Goal: Task Accomplishment & Management: Manage account settings

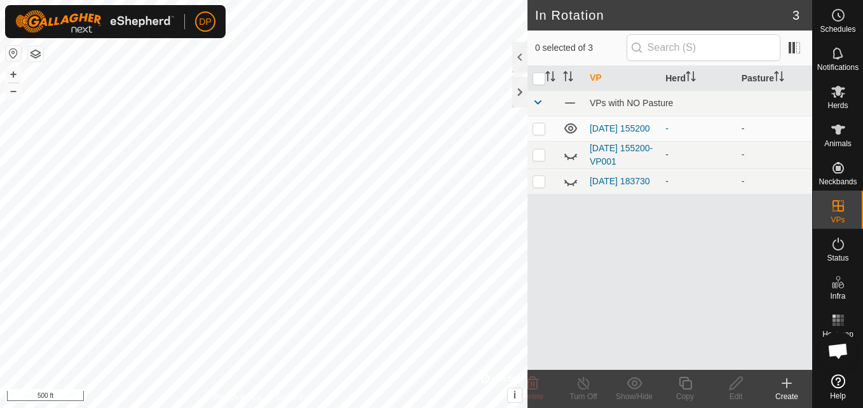
scroll to position [762, 0]
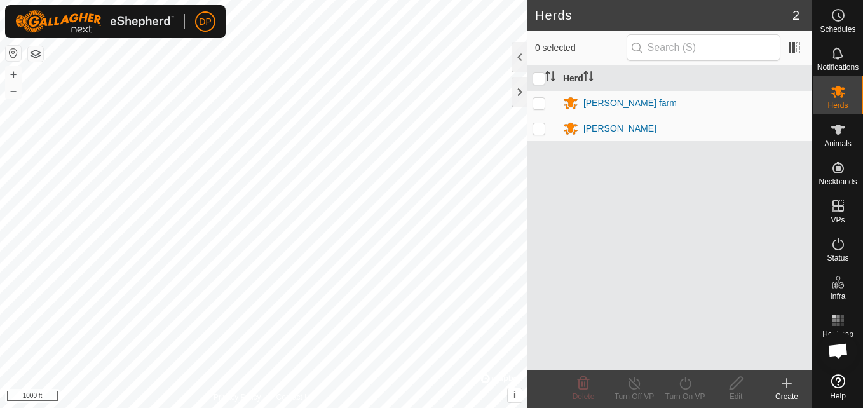
scroll to position [762, 0]
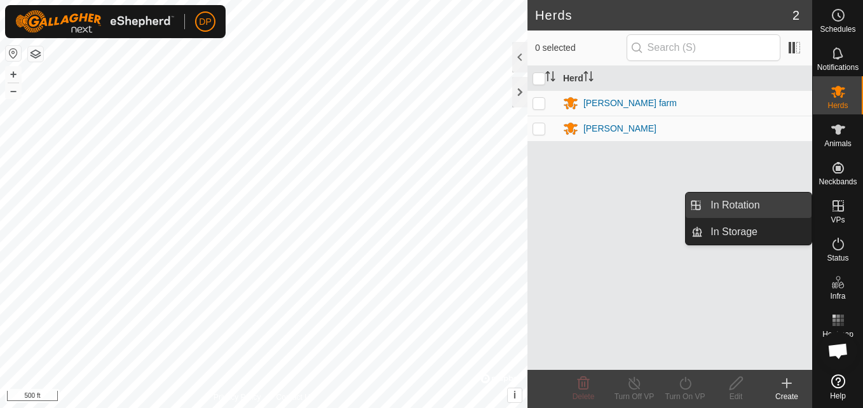
click at [788, 206] on link "In Rotation" at bounding box center [757, 205] width 109 height 25
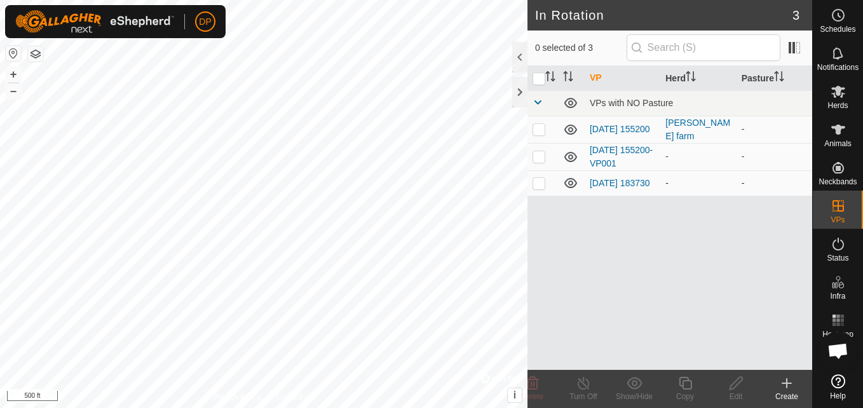
click at [572, 182] on icon at bounding box center [570, 183] width 13 height 10
click at [572, 158] on icon at bounding box center [570, 157] width 13 height 10
click at [834, 86] on icon at bounding box center [837, 91] width 15 height 15
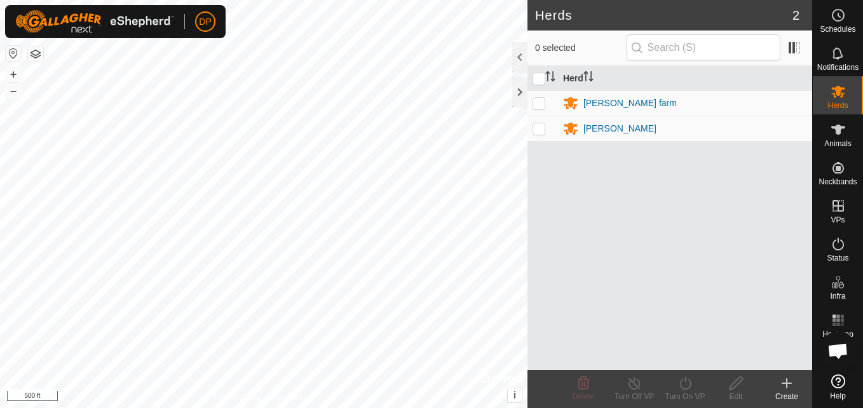
click at [536, 128] on p-checkbox at bounding box center [538, 128] width 13 height 10
checkbox input "true"
click at [538, 100] on p-checkbox at bounding box center [538, 103] width 13 height 10
checkbox input "true"
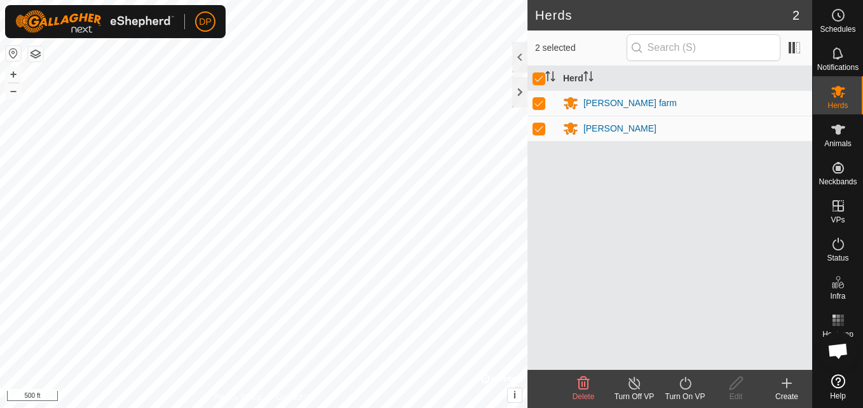
click at [535, 98] on p-checkbox at bounding box center [538, 103] width 13 height 10
checkbox input "false"
click at [535, 98] on p-checkbox at bounding box center [538, 103] width 13 height 10
checkbox input "true"
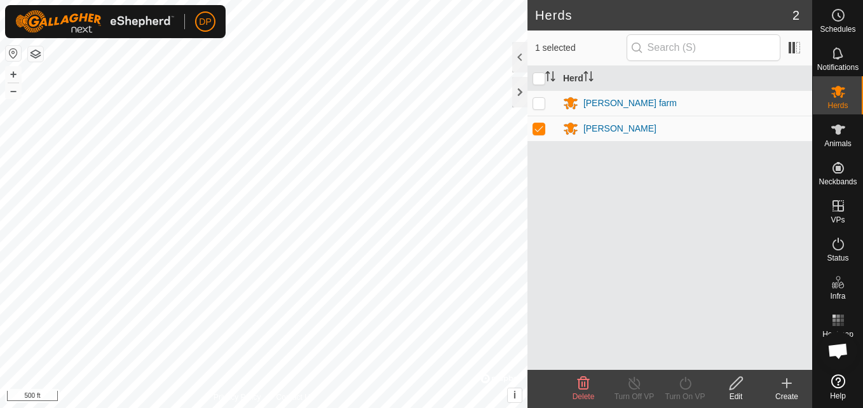
checkbox input "true"
click at [535, 98] on p-checkbox at bounding box center [538, 103] width 13 height 10
checkbox input "false"
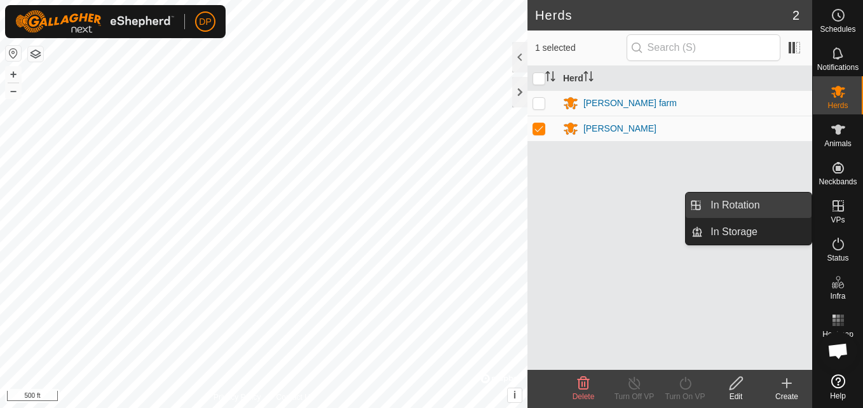
click at [774, 201] on link "In Rotation" at bounding box center [757, 205] width 109 height 25
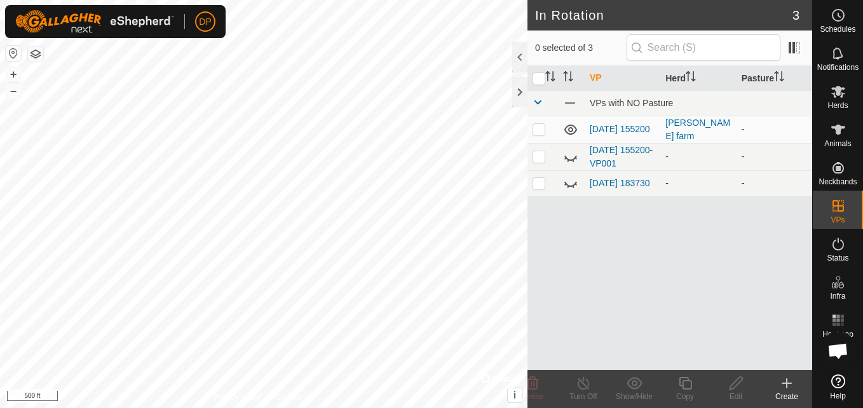
click at [565, 182] on icon at bounding box center [570, 182] width 15 height 15
click at [567, 154] on icon at bounding box center [570, 156] width 15 height 15
click at [841, 126] on icon at bounding box center [837, 129] width 15 height 15
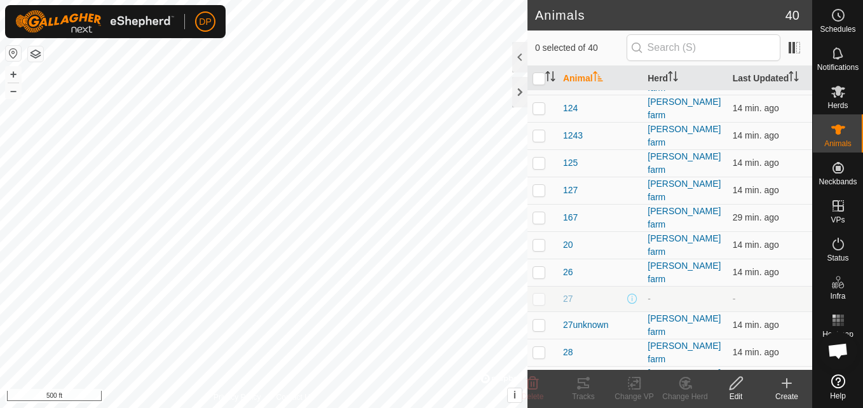
scroll to position [381, 0]
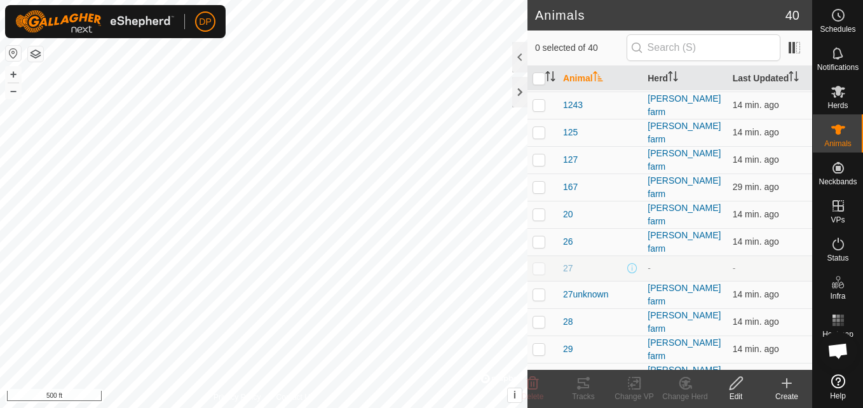
click at [538, 263] on p-checkbox at bounding box center [538, 268] width 13 height 10
checkbox input "false"
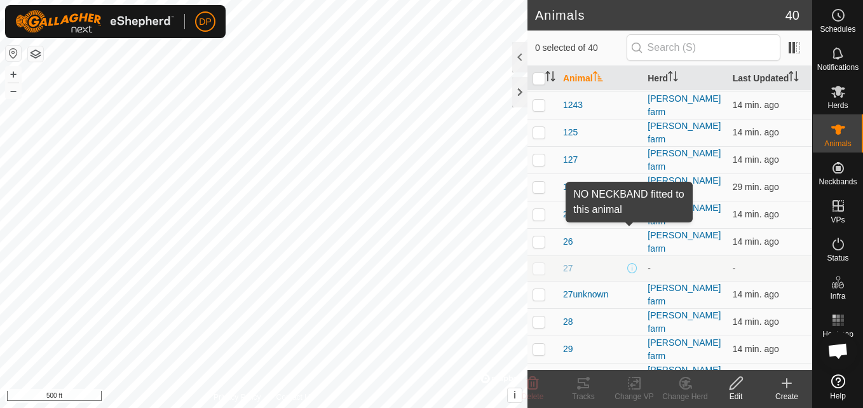
click at [628, 263] on span at bounding box center [632, 268] width 10 height 10
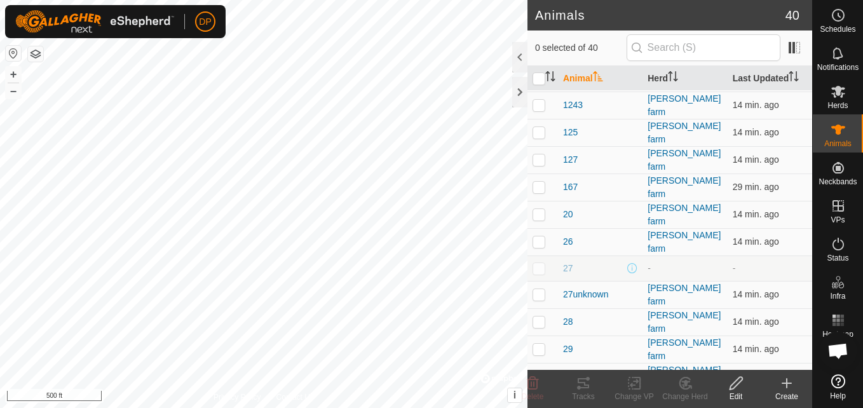
click at [628, 263] on span at bounding box center [632, 268] width 10 height 10
click at [553, 407] on html "DP Schedules Notifications Herds Animals Neckbands VPs Status Infra Heatmap Hel…" at bounding box center [431, 204] width 863 height 408
click at [377, 407] on html "DP Schedules Notifications Herds Animals Neckbands VPs Status Infra Heatmap Hel…" at bounding box center [431, 204] width 863 height 408
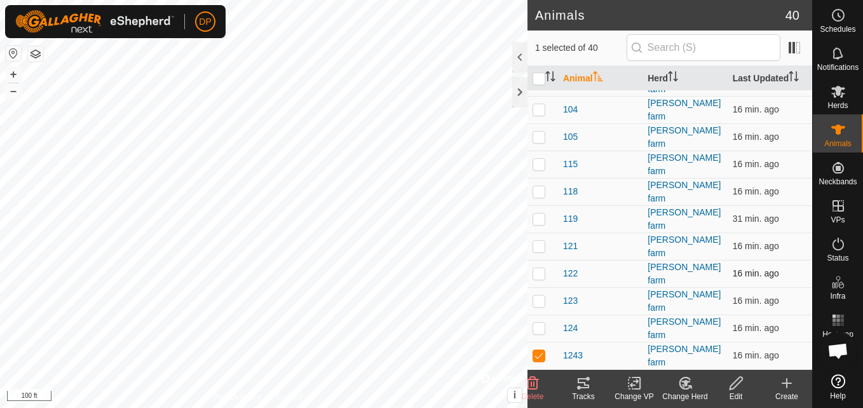
scroll to position [127, 0]
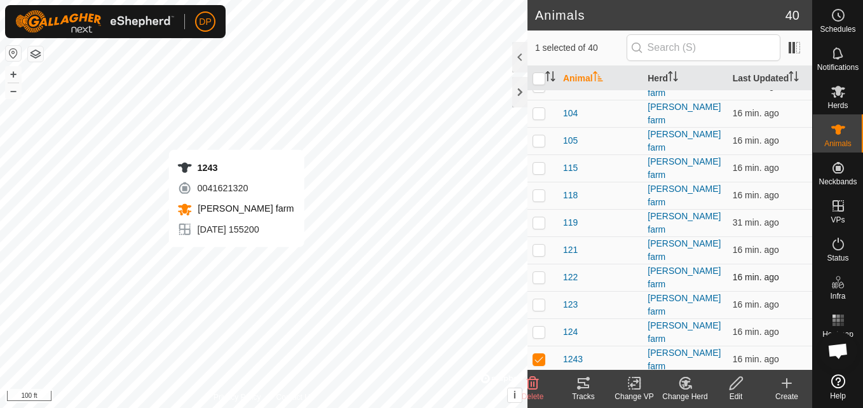
checkbox input "false"
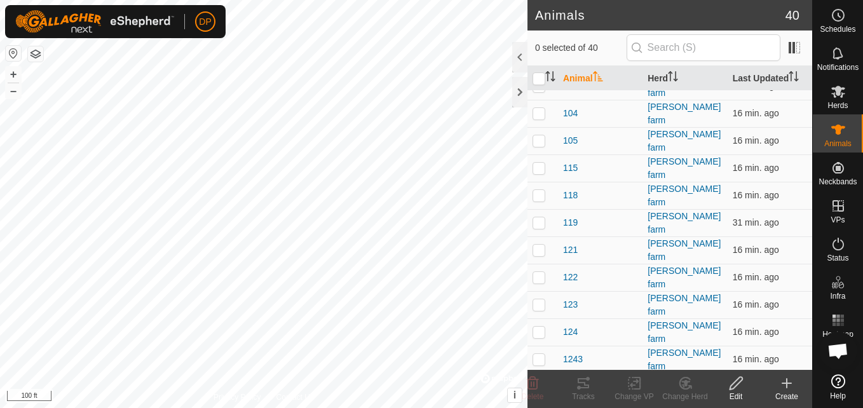
click at [737, 381] on icon at bounding box center [736, 383] width 16 height 15
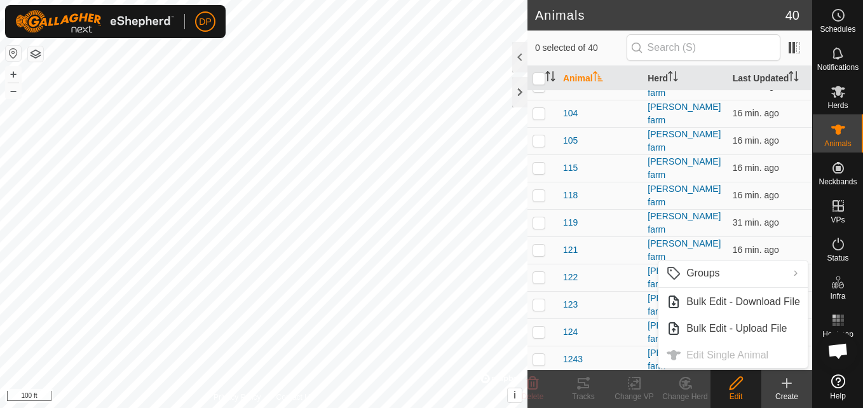
click at [737, 381] on icon at bounding box center [736, 383] width 16 height 15
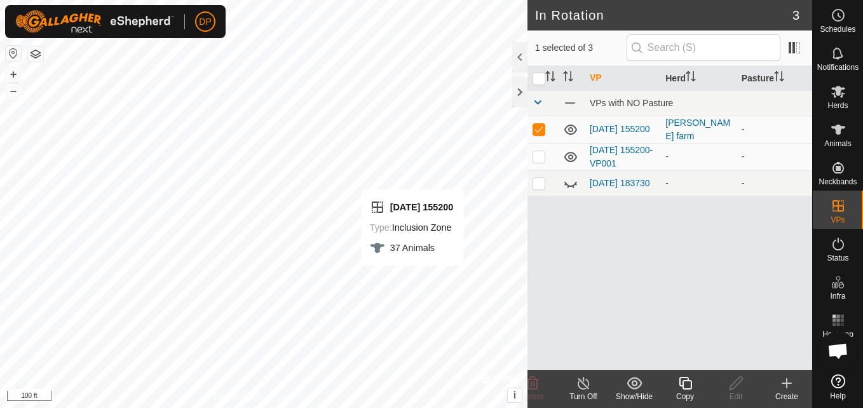
checkbox input "false"
checkbox input "true"
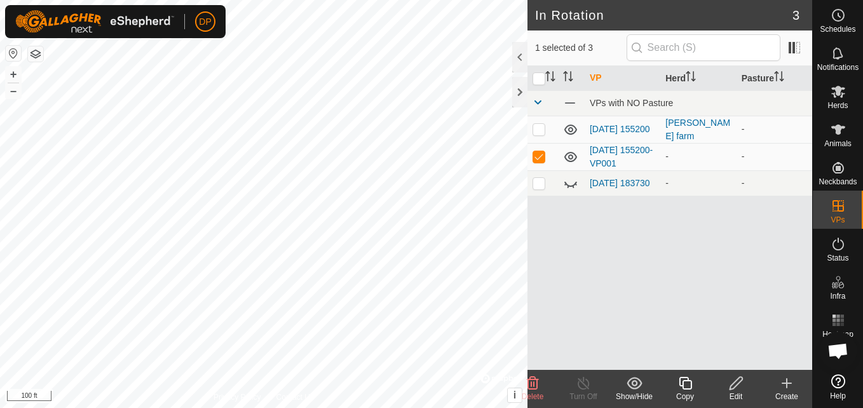
checkbox input "true"
checkbox input "false"
click at [572, 155] on icon at bounding box center [570, 157] width 13 height 10
